Goal: Transaction & Acquisition: Purchase product/service

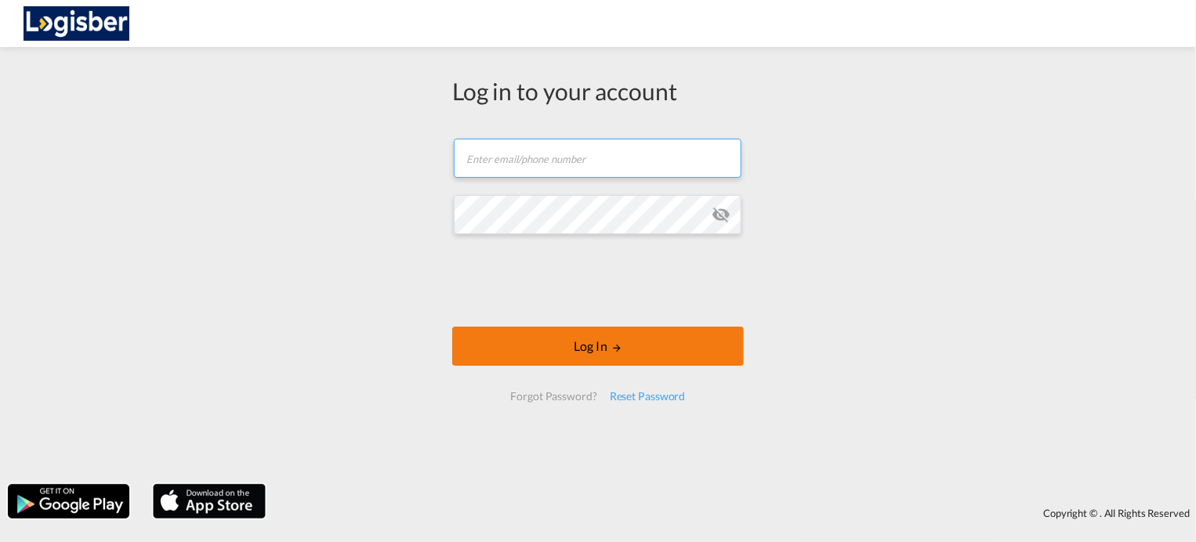
type input "[PERSON_NAME][EMAIL_ADDRESS][DOMAIN_NAME]"
click at [601, 351] on button "Log In" at bounding box center [598, 346] width 292 height 39
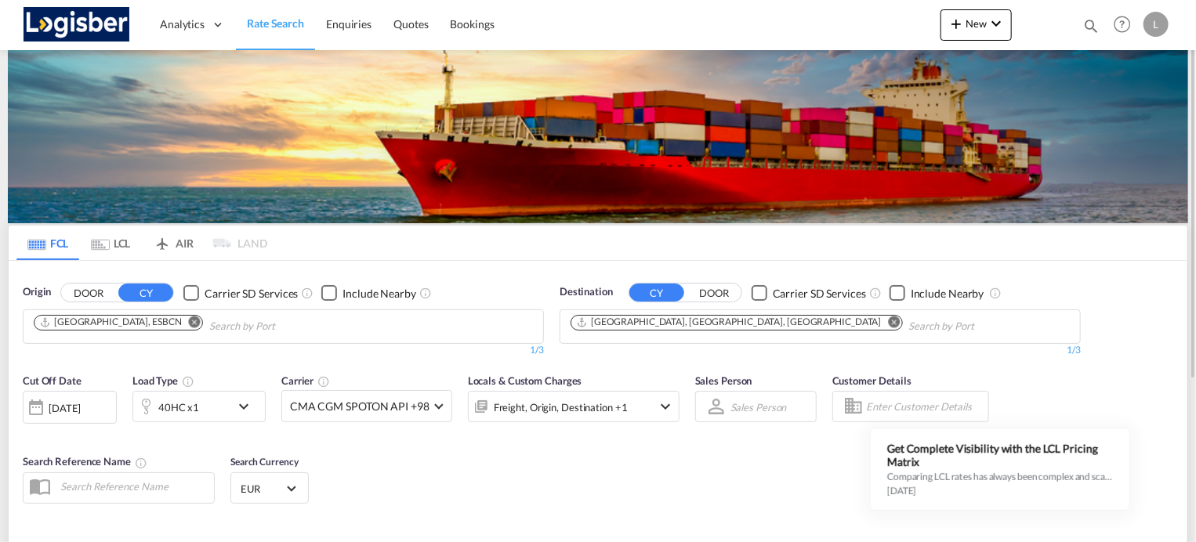
click at [189, 321] on md-icon "Remove" at bounding box center [195, 322] width 12 height 12
click at [135, 326] on body "Analytics Dashboard Rate Search Enquiries Quotes Bookings" at bounding box center [598, 271] width 1196 height 542
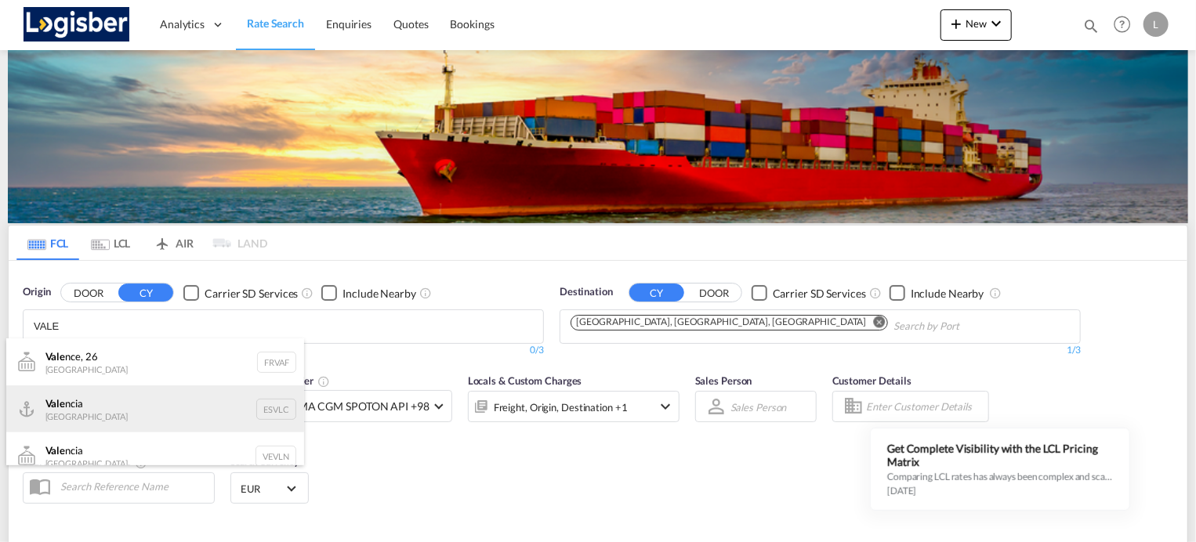
type input "VALE"
click at [102, 404] on div "Vale ncia [GEOGRAPHIC_DATA] ESVLC" at bounding box center [155, 409] width 298 height 47
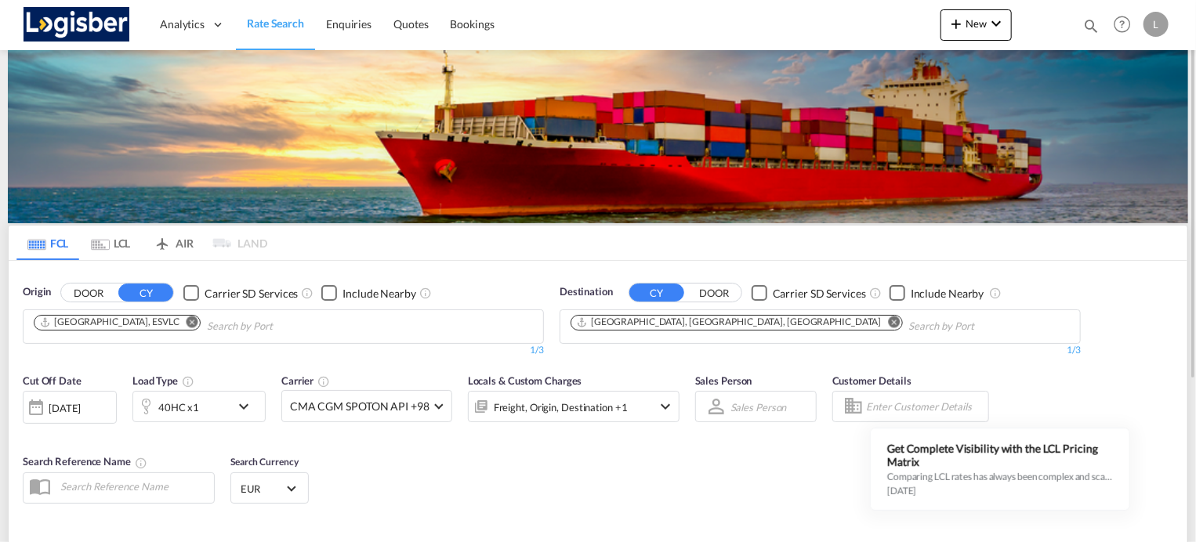
click at [889, 321] on md-icon "Remove" at bounding box center [895, 322] width 12 height 12
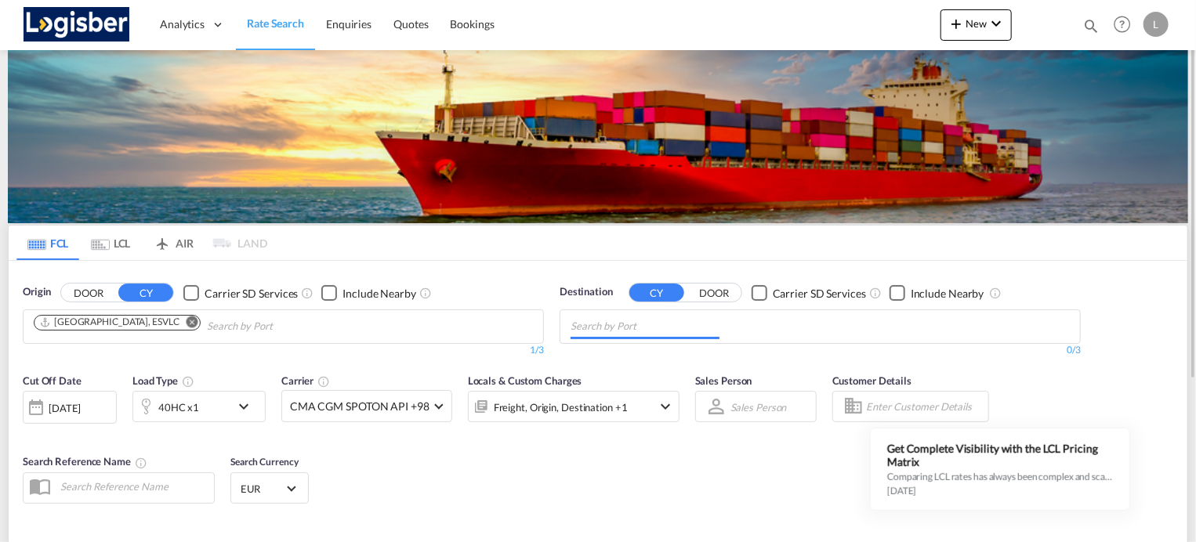
click at [674, 322] on input "Chips input." at bounding box center [645, 326] width 149 height 25
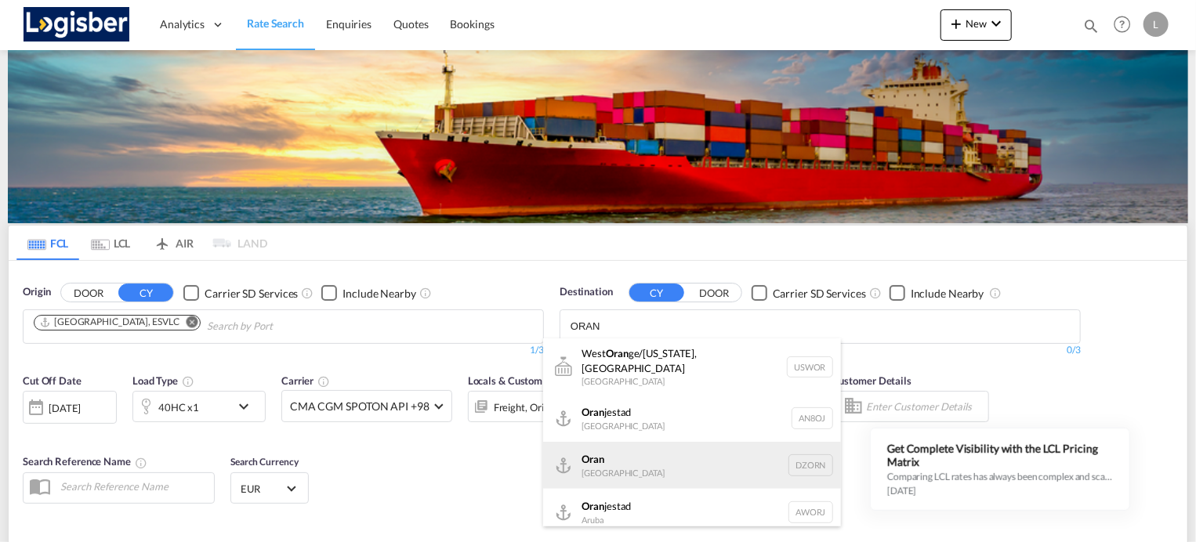
type input "ORAN"
click at [660, 443] on div "Oran [GEOGRAPHIC_DATA] [GEOGRAPHIC_DATA]" at bounding box center [692, 465] width 298 height 47
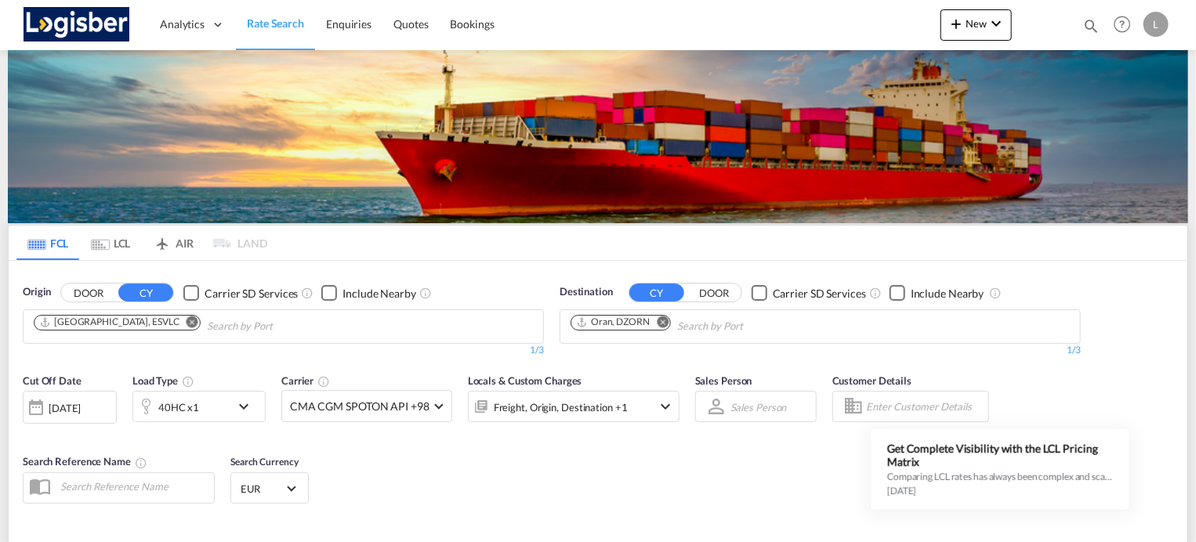
scroll to position [78, 0]
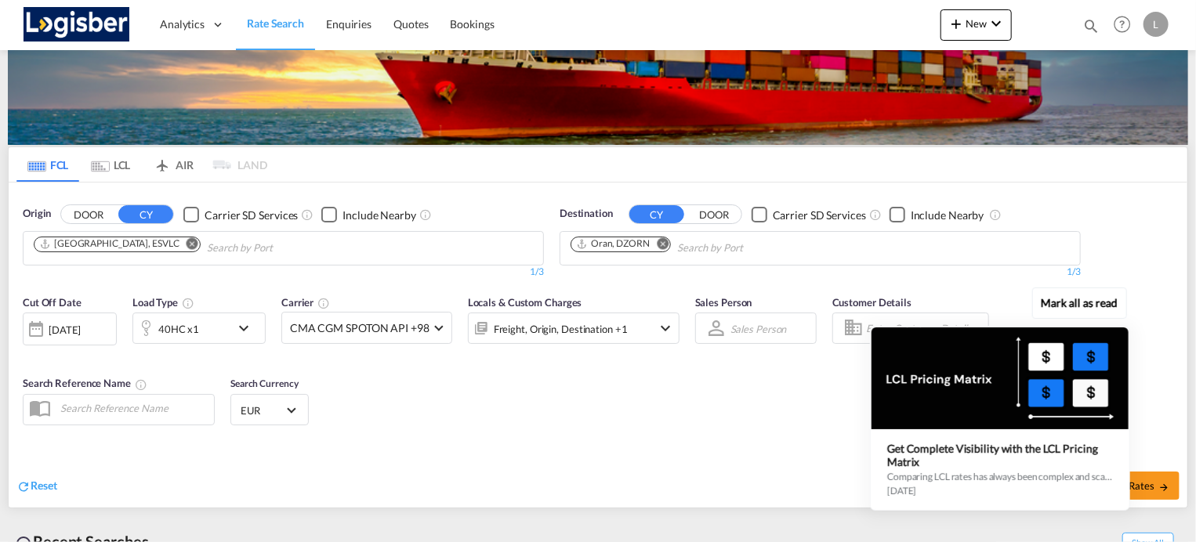
click at [1144, 479] on div "Mark all as read Get Complete Visibility with the LCL Pricing Matrix Comparing …" at bounding box center [1004, 403] width 284 height 216
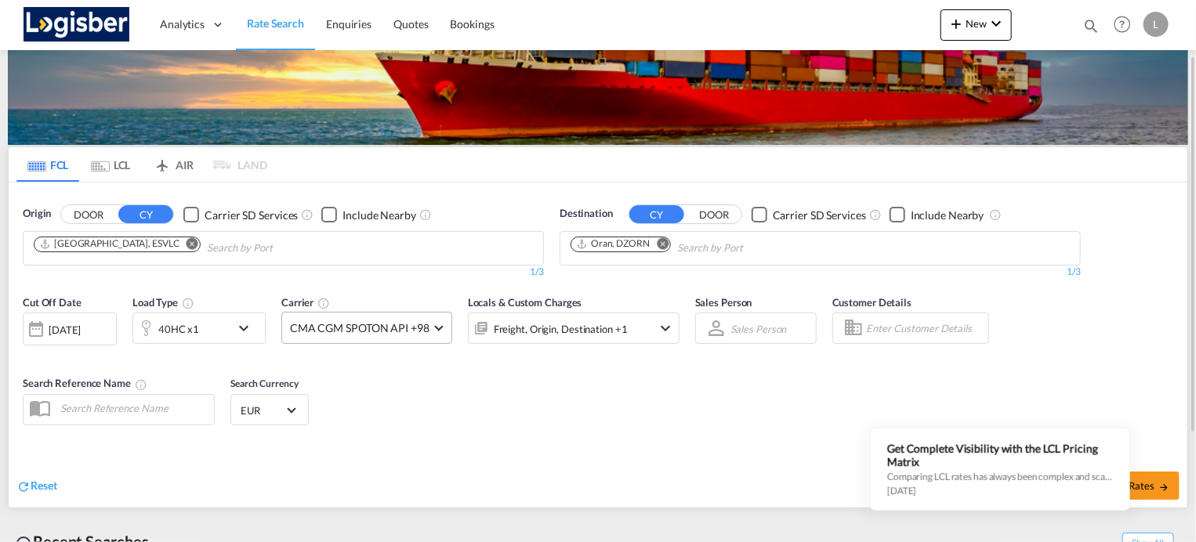
scroll to position [232, 0]
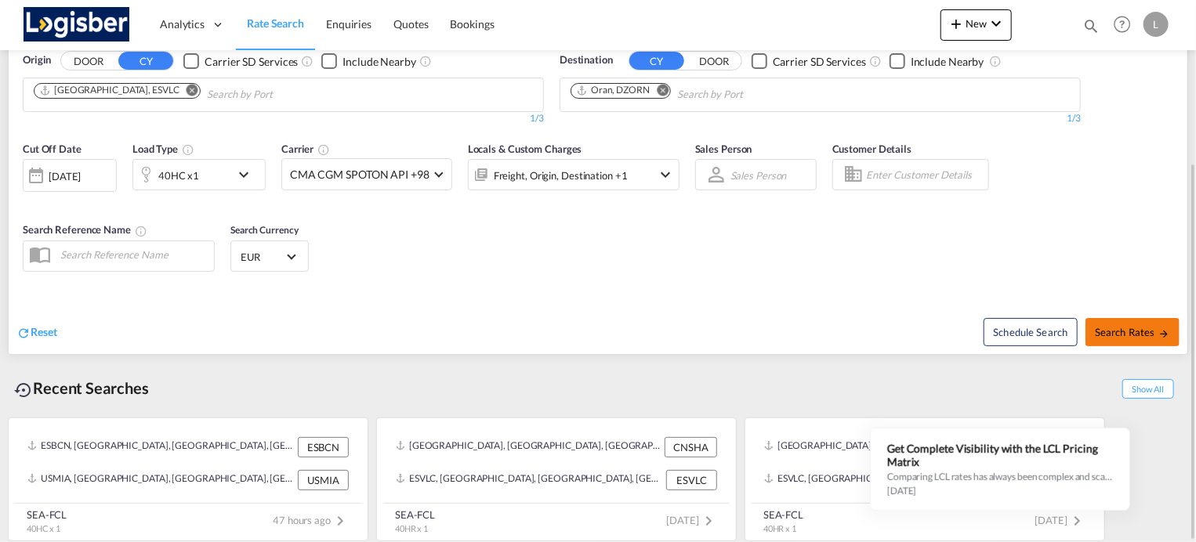
click at [1104, 330] on span "Search Rates" at bounding box center [1132, 332] width 75 height 13
type input "ESVLC to DZORN / [DATE]"
